Goal: Task Accomplishment & Management: Manage account settings

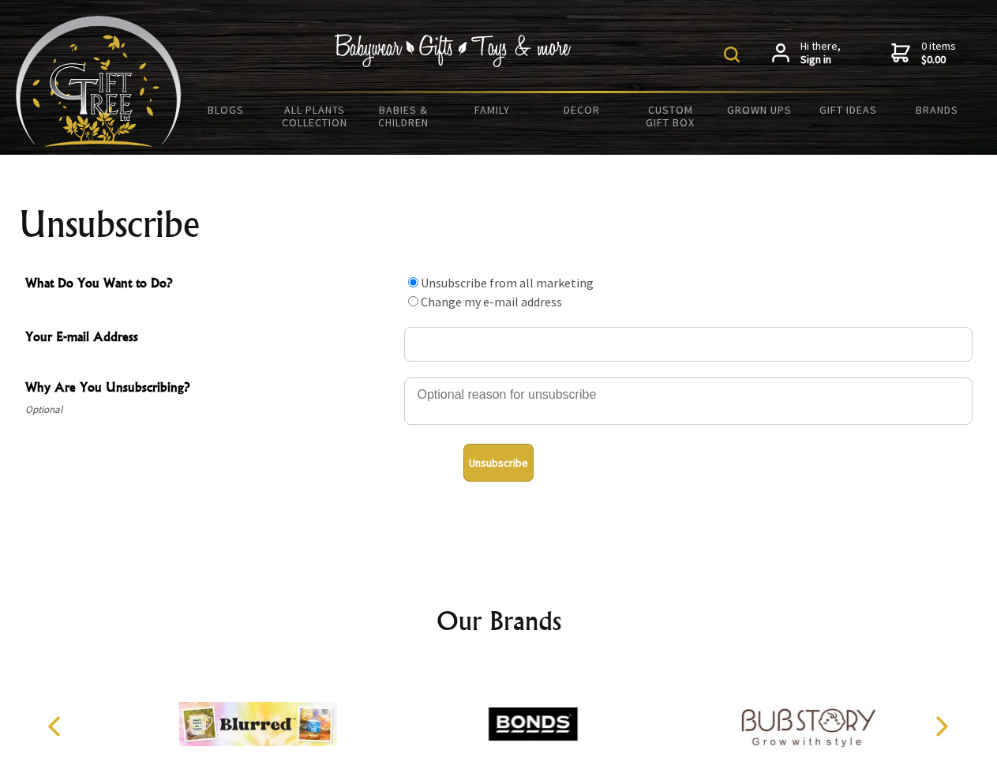
click at [734, 54] on img at bounding box center [732, 55] width 16 height 16
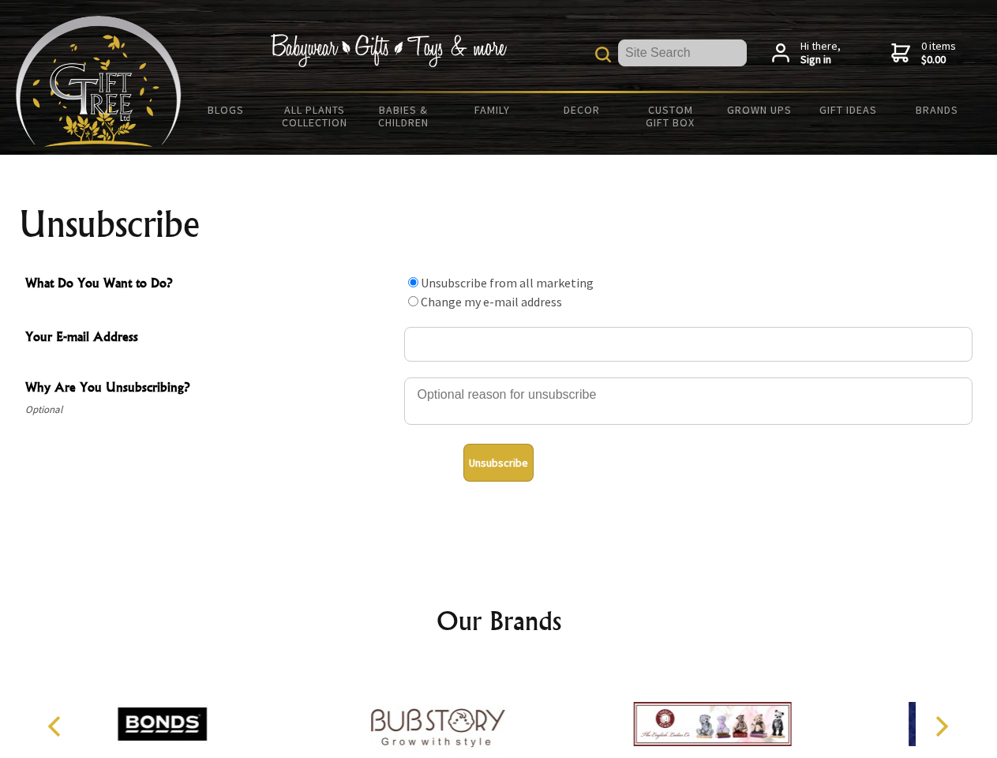
click at [499, 377] on div at bounding box center [688, 403] width 568 height 55
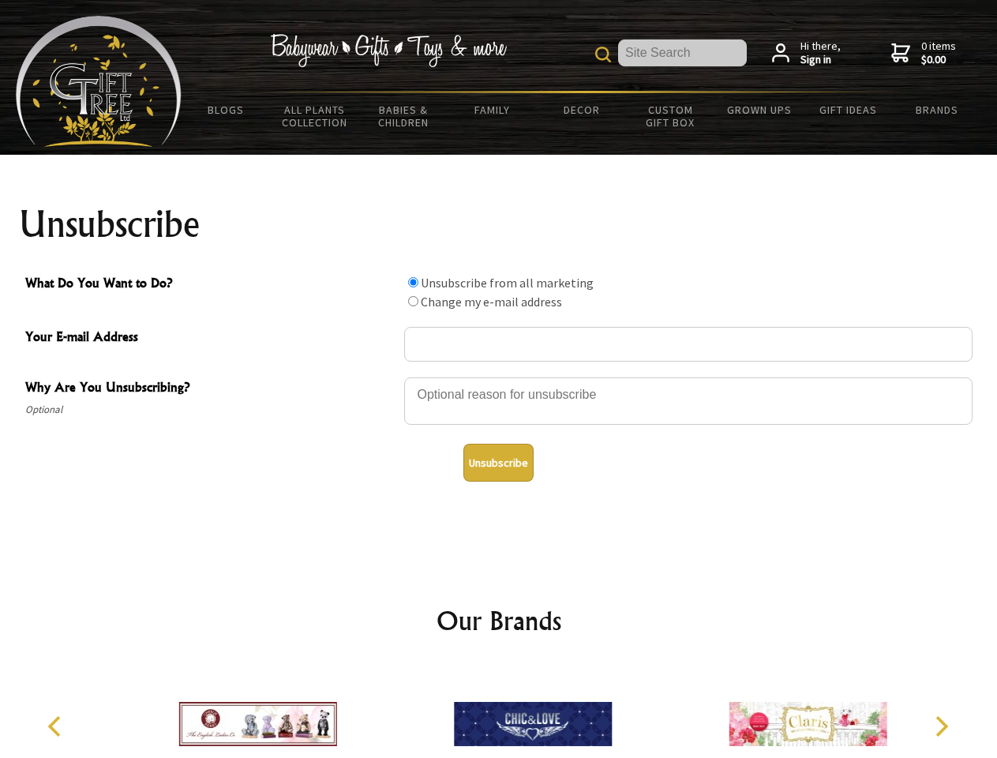
click at [413, 282] on input "What Do You Want to Do?" at bounding box center [413, 282] width 10 height 10
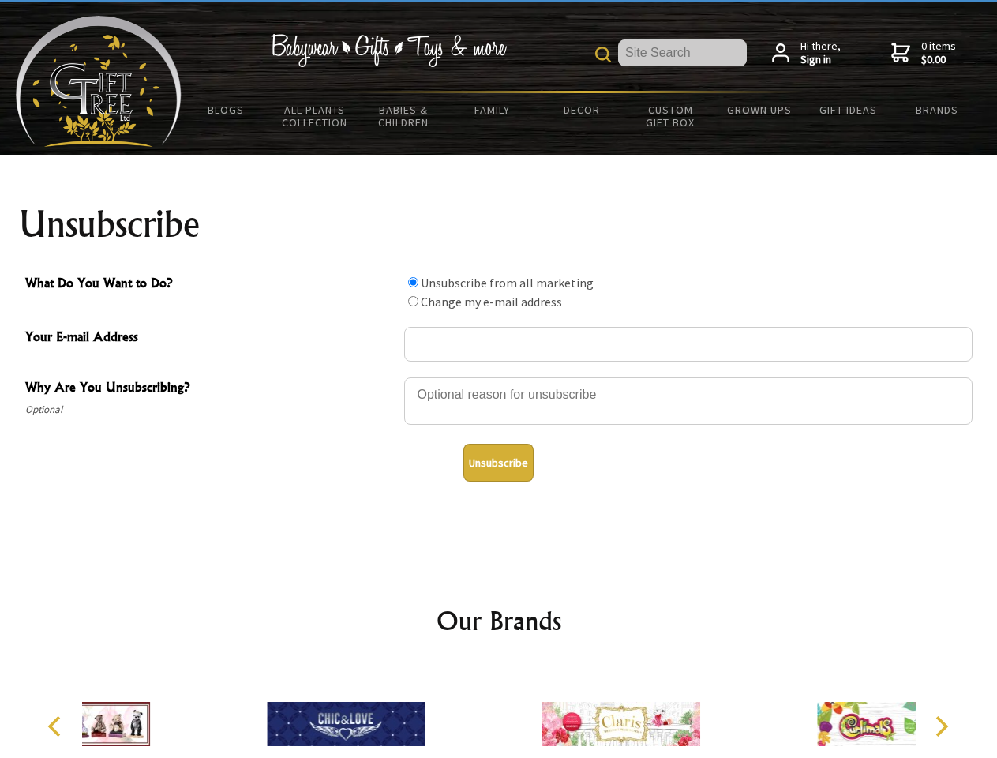
click at [413, 301] on input "What Do You Want to Do?" at bounding box center [413, 301] width 10 height 10
radio input "true"
click at [498, 463] on button "Unsubscribe" at bounding box center [498, 463] width 70 height 38
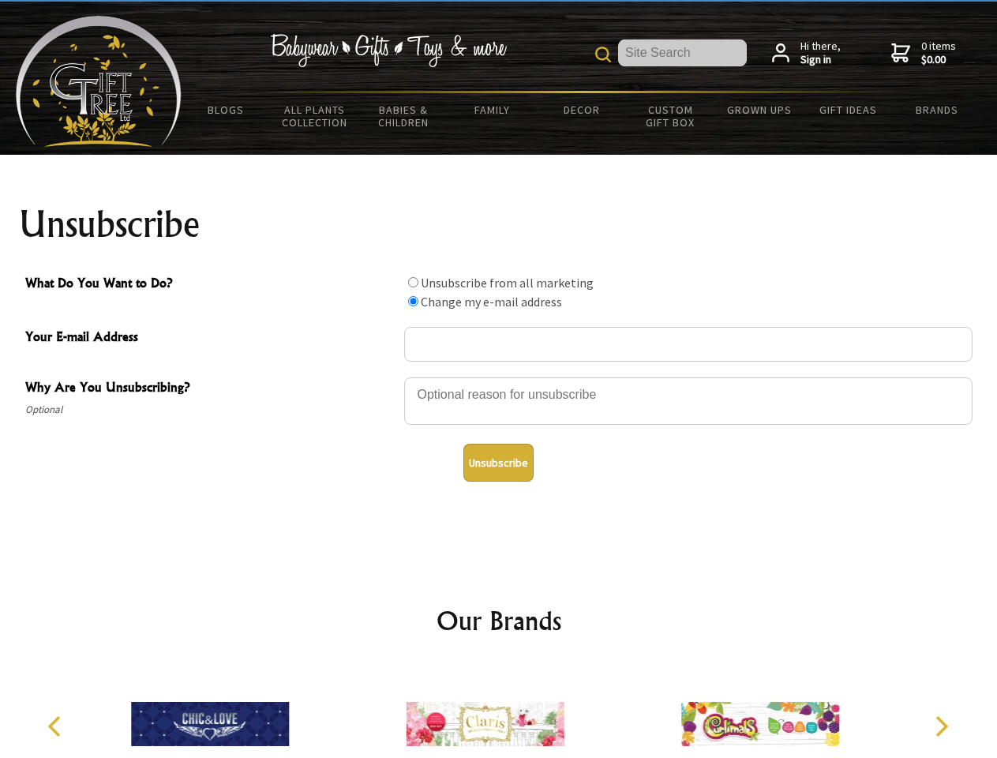
click at [57, 726] on icon "Previous" at bounding box center [56, 726] width 21 height 21
click at [941, 726] on icon "Next" at bounding box center [940, 726] width 21 height 21
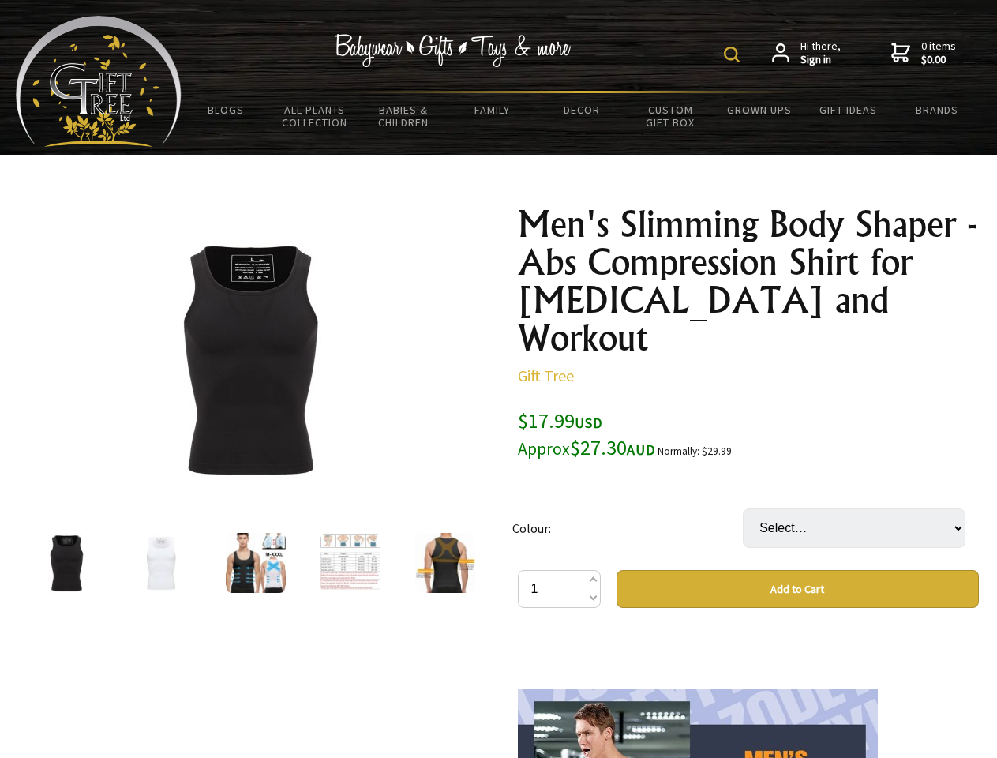
click at [734, 54] on img at bounding box center [732, 55] width 16 height 16
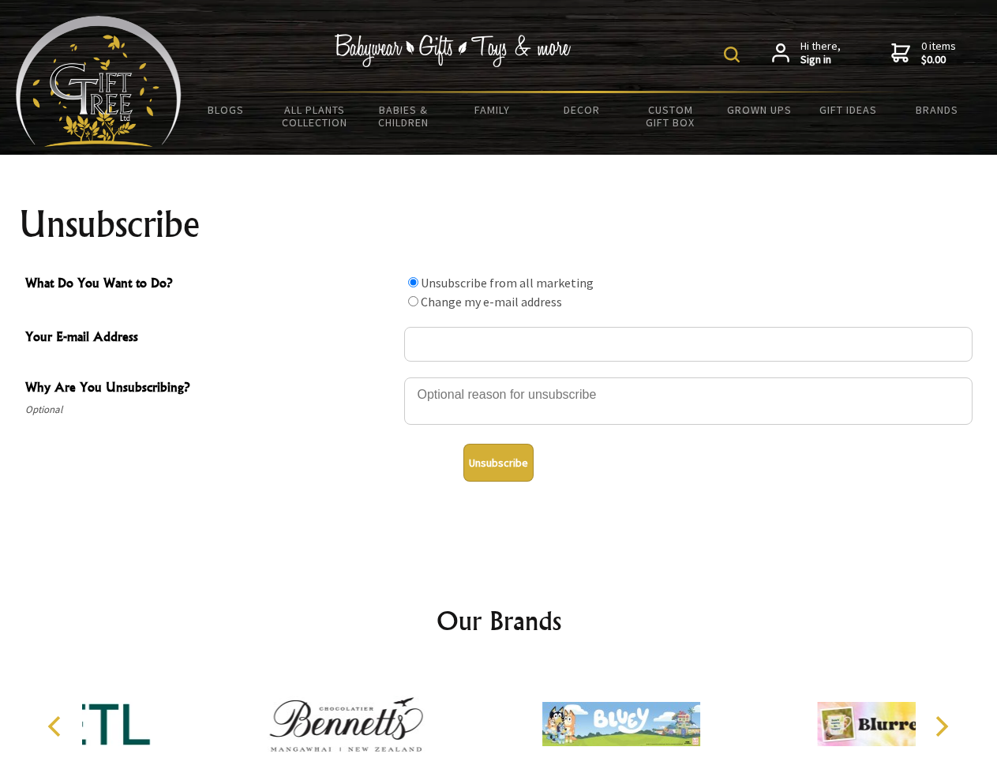
click at [734, 54] on img at bounding box center [732, 55] width 16 height 16
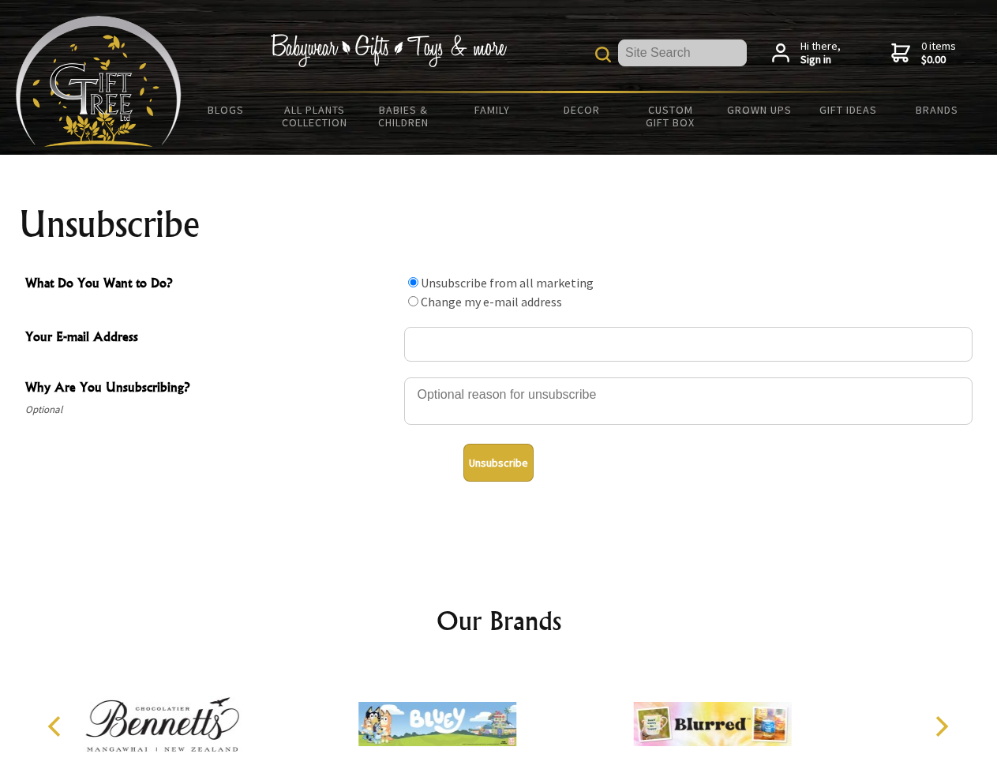
click at [499, 377] on div at bounding box center [688, 403] width 568 height 55
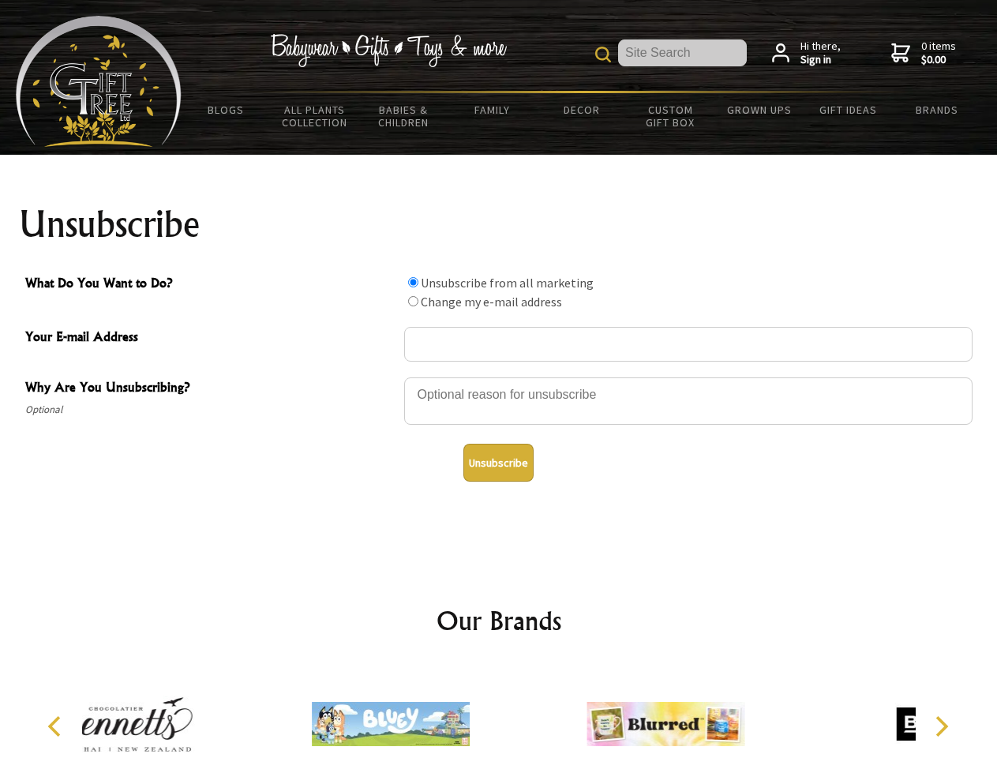
click at [413, 282] on input "What Do You Want to Do?" at bounding box center [413, 282] width 10 height 10
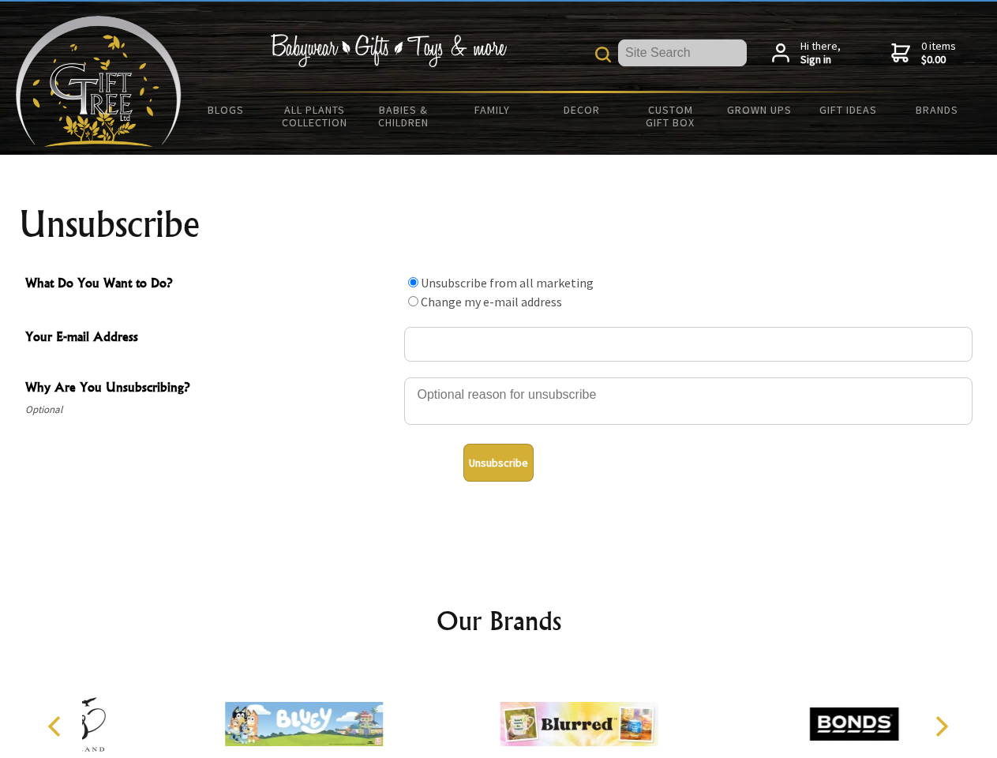
click at [413, 301] on input "What Do You Want to Do?" at bounding box center [413, 301] width 10 height 10
click at [498, 463] on button "Unsubscribe" at bounding box center [498, 463] width 70 height 38
radio input "true"
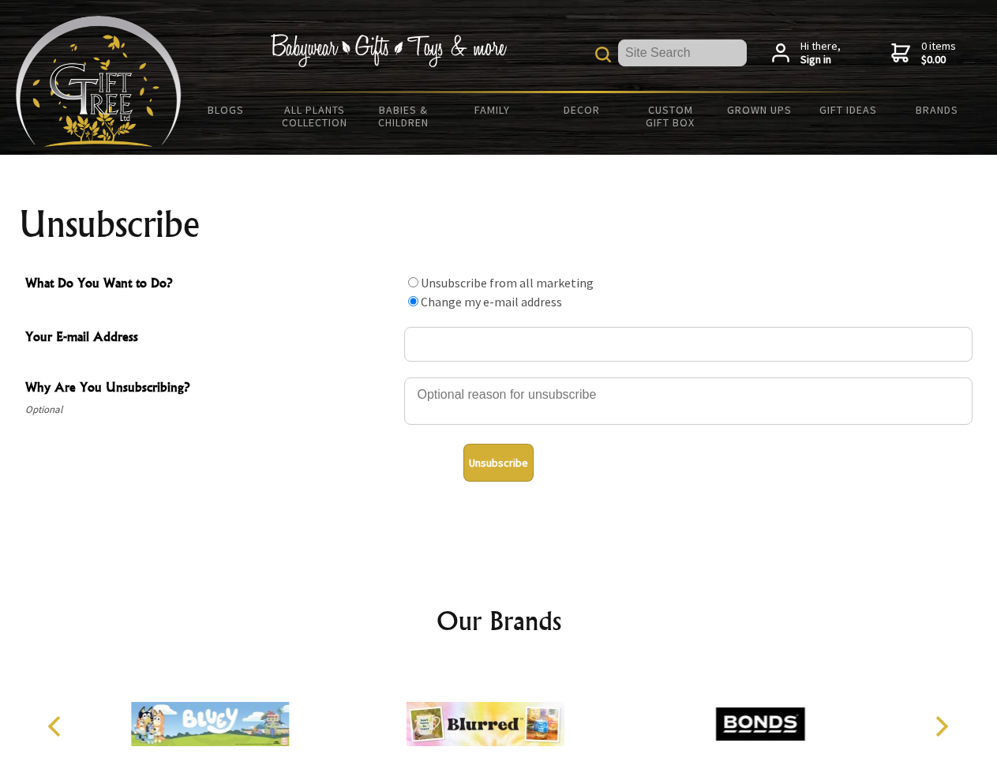
click at [499, 711] on img at bounding box center [486, 724] width 158 height 118
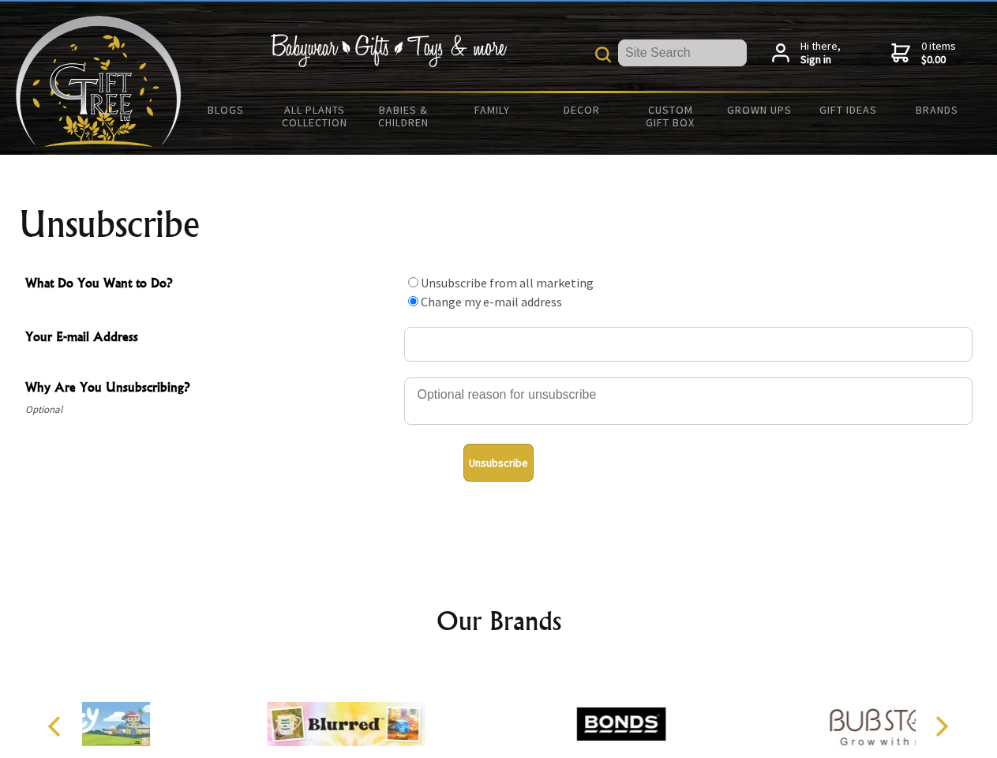
click at [57, 726] on icon "Previous" at bounding box center [56, 726] width 21 height 21
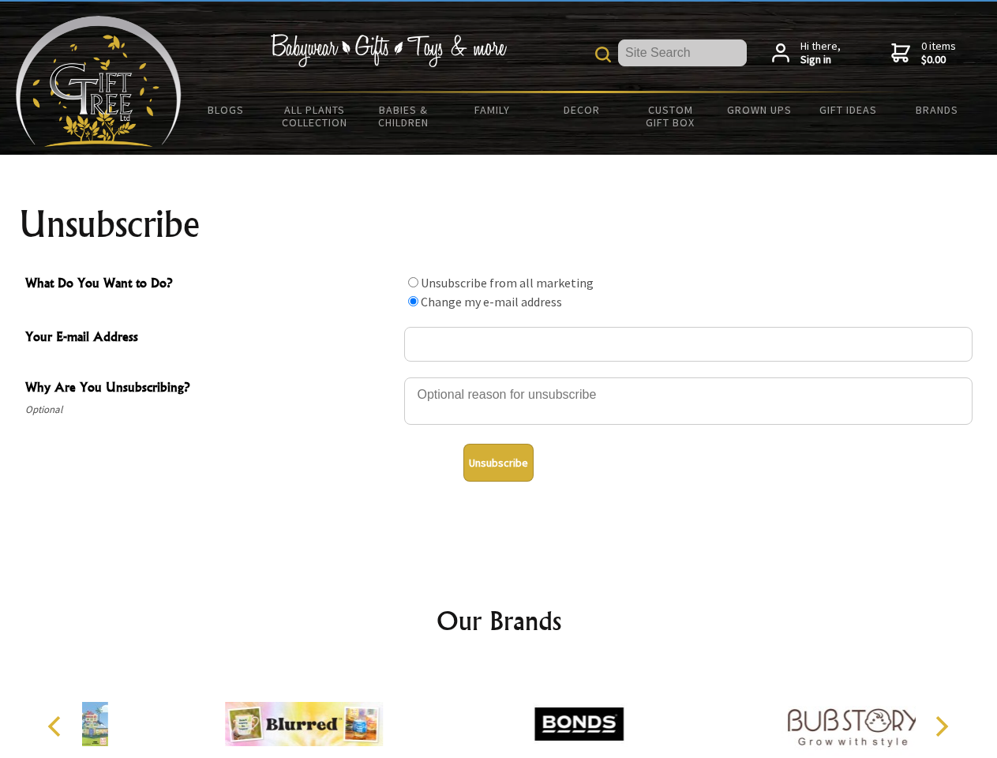
click at [941, 726] on icon "Next" at bounding box center [940, 726] width 21 height 21
